Goal: Find specific page/section: Find specific page/section

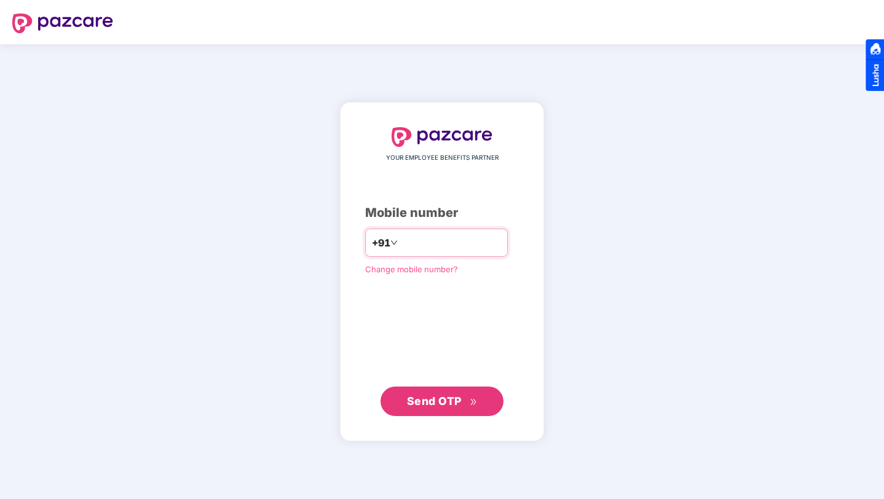
type input "**********"
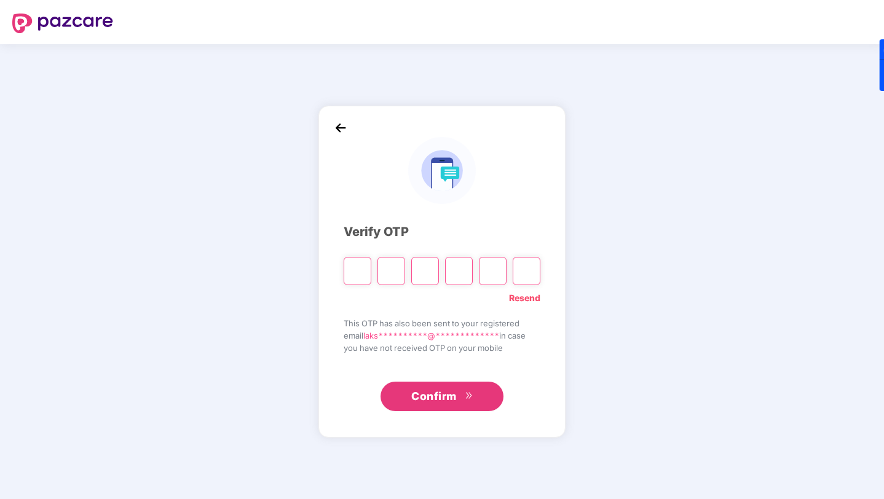
type input "*"
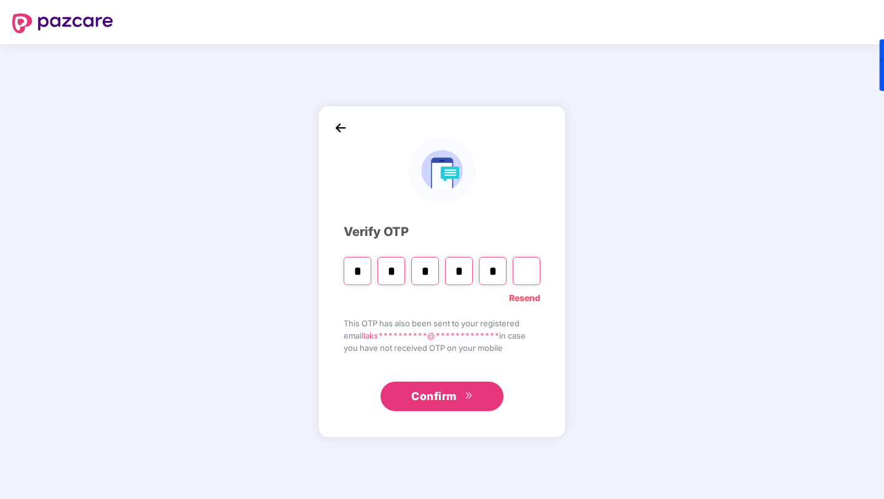
type input "*"
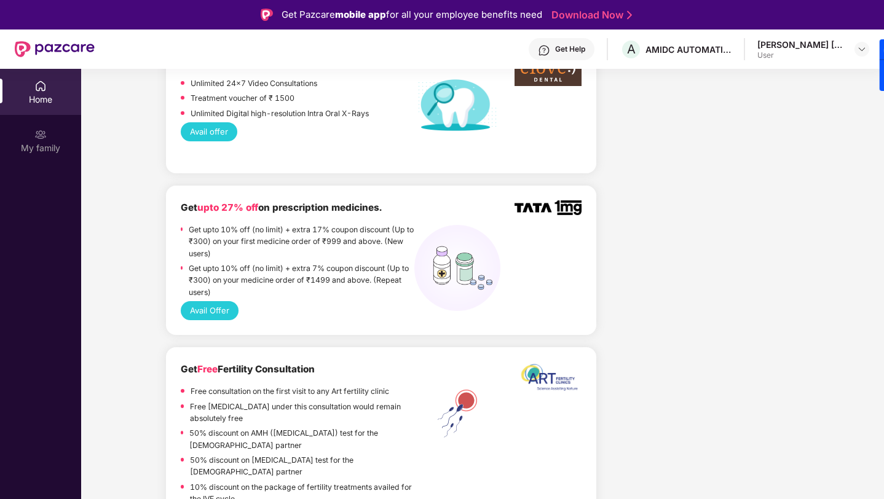
scroll to position [945, 0]
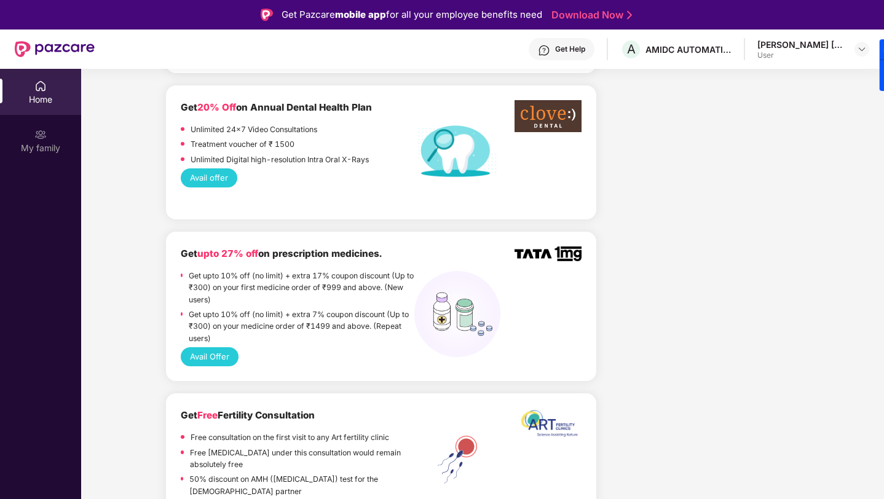
click at [213, 169] on button "Avail offer" at bounding box center [209, 178] width 57 height 19
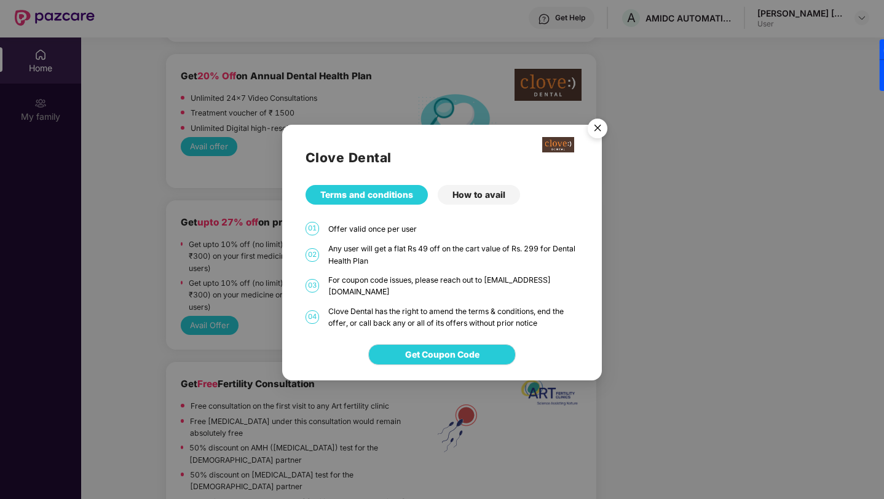
scroll to position [21, 0]
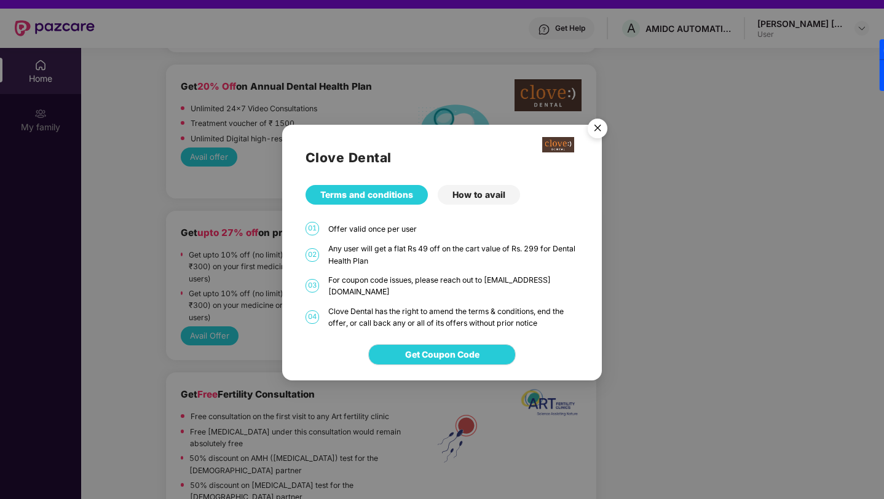
click at [594, 140] on img "Close" at bounding box center [598, 130] width 34 height 34
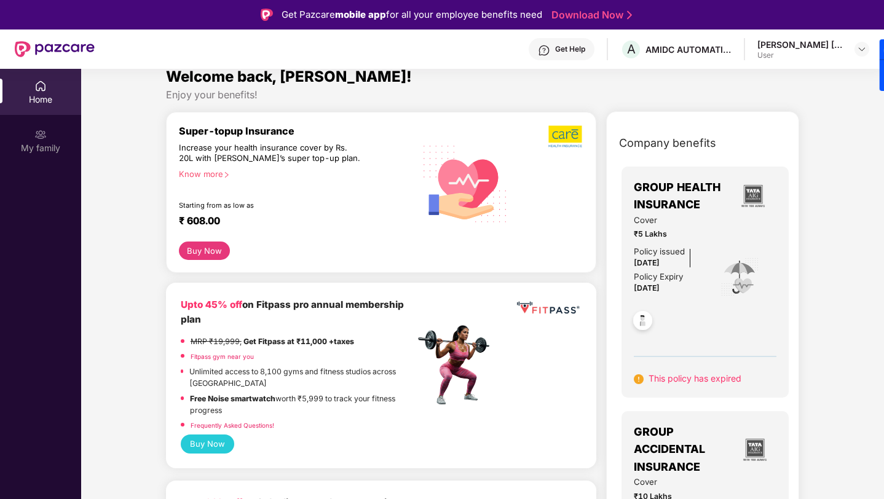
scroll to position [0, 0]
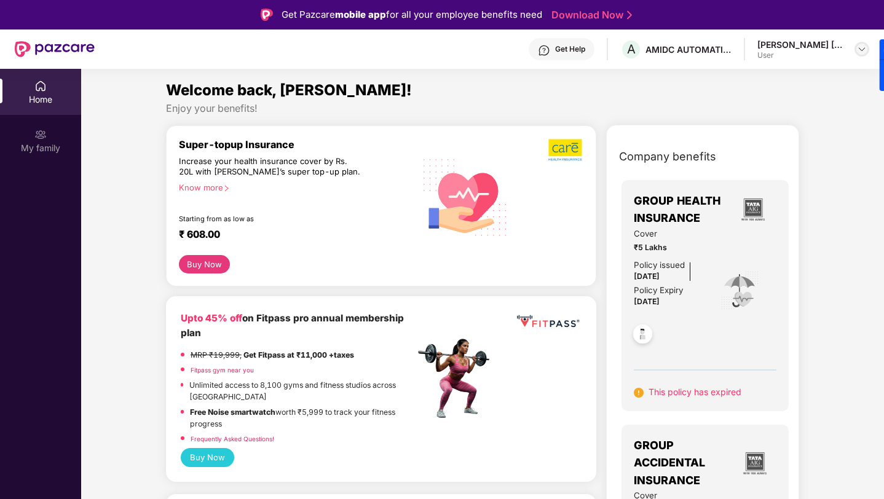
click at [861, 50] on img at bounding box center [862, 49] width 10 height 10
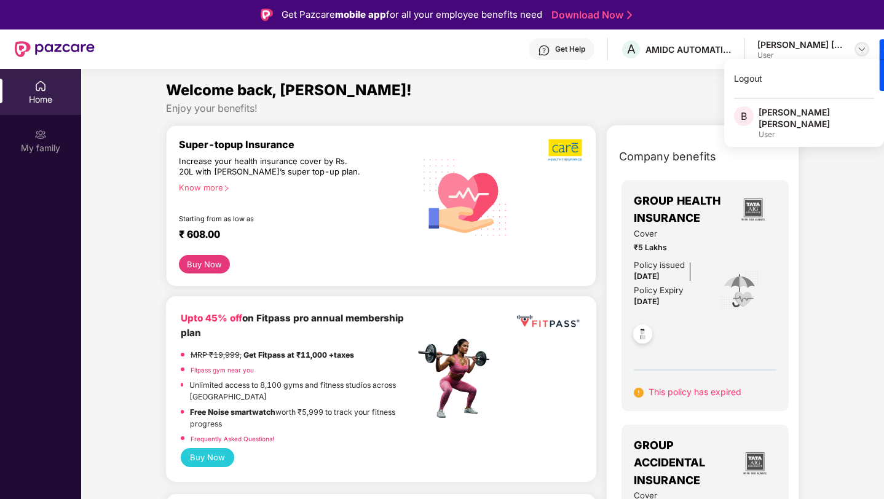
click at [861, 50] on img at bounding box center [862, 49] width 10 height 10
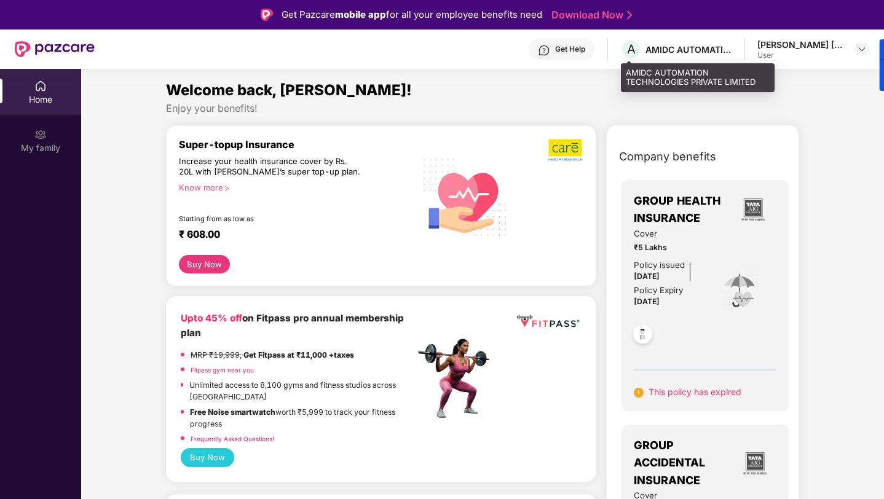
click at [684, 45] on div "AMIDC AUTOMATION TECHNOLOGIES PRIVATE LIMITED" at bounding box center [689, 50] width 86 height 12
click at [685, 47] on div "AMIDC AUTOMATION TECHNOLOGIES PRIVATE LIMITED" at bounding box center [689, 50] width 86 height 12
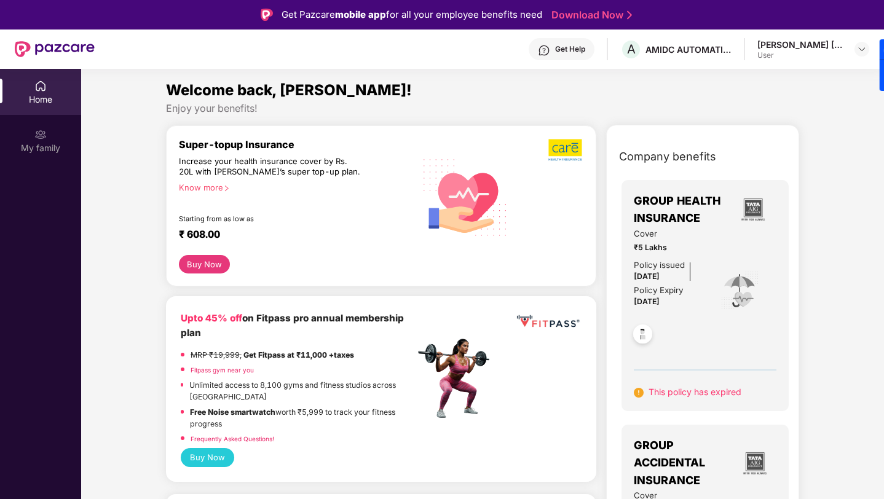
click at [40, 93] on div "Home" at bounding box center [40, 99] width 81 height 12
click at [862, 48] on img at bounding box center [862, 49] width 10 height 10
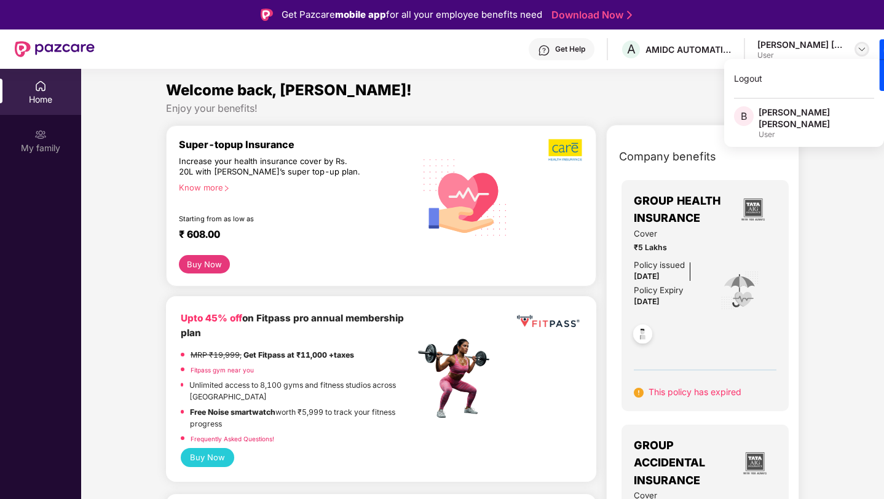
click at [862, 48] on img at bounding box center [862, 49] width 10 height 10
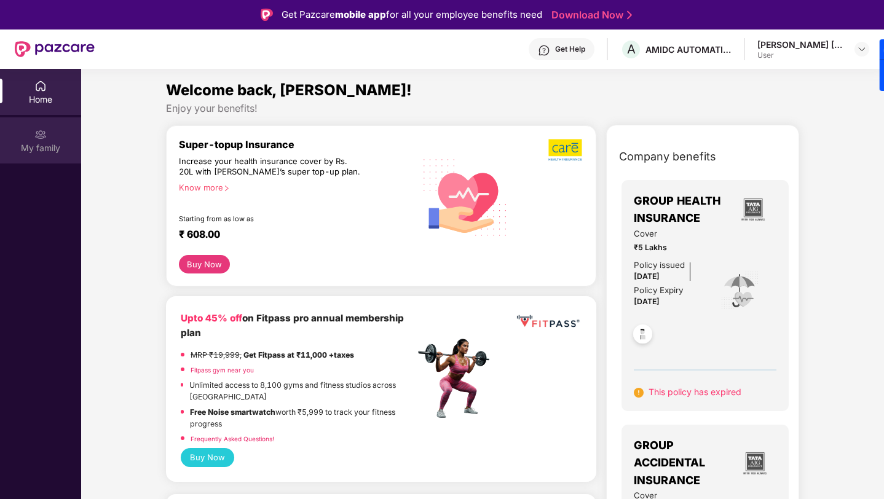
click at [41, 146] on div "My family" at bounding box center [40, 148] width 81 height 12
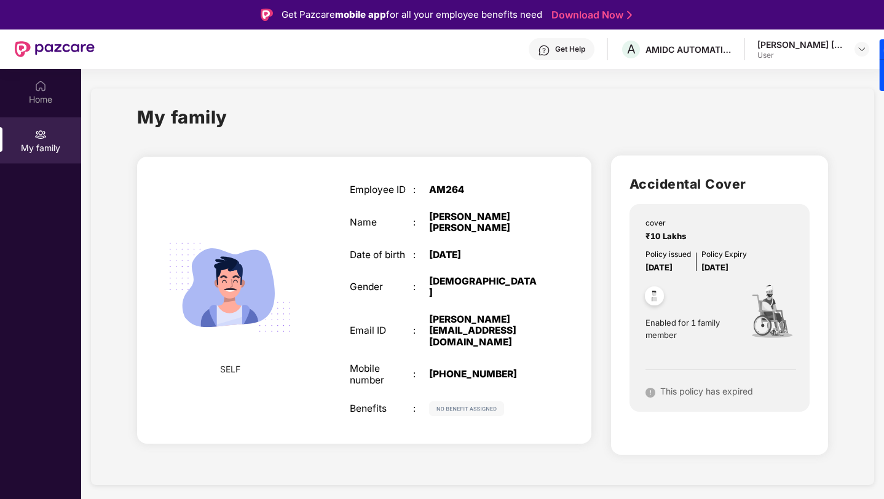
click at [225, 363] on span "SELF" at bounding box center [230, 370] width 20 height 14
click at [44, 98] on div "Home" at bounding box center [40, 99] width 81 height 12
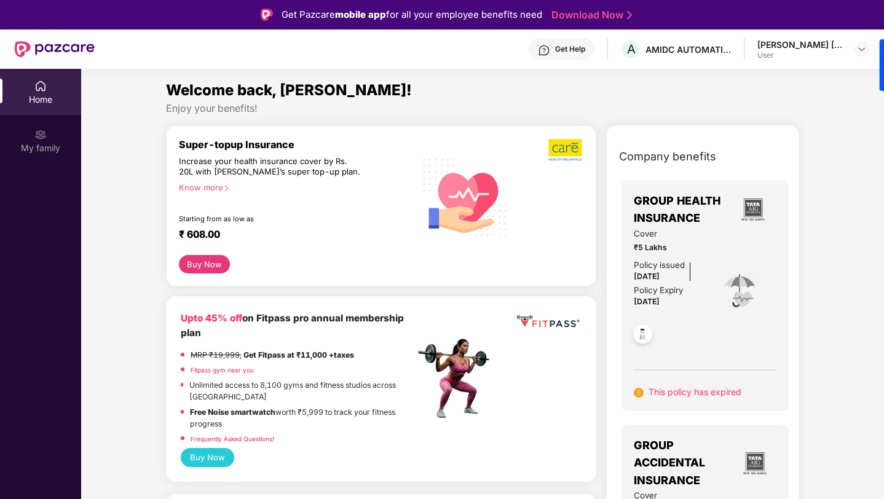
click at [13, 99] on div "Home" at bounding box center [40, 99] width 81 height 12
